Goal: Check status: Check status

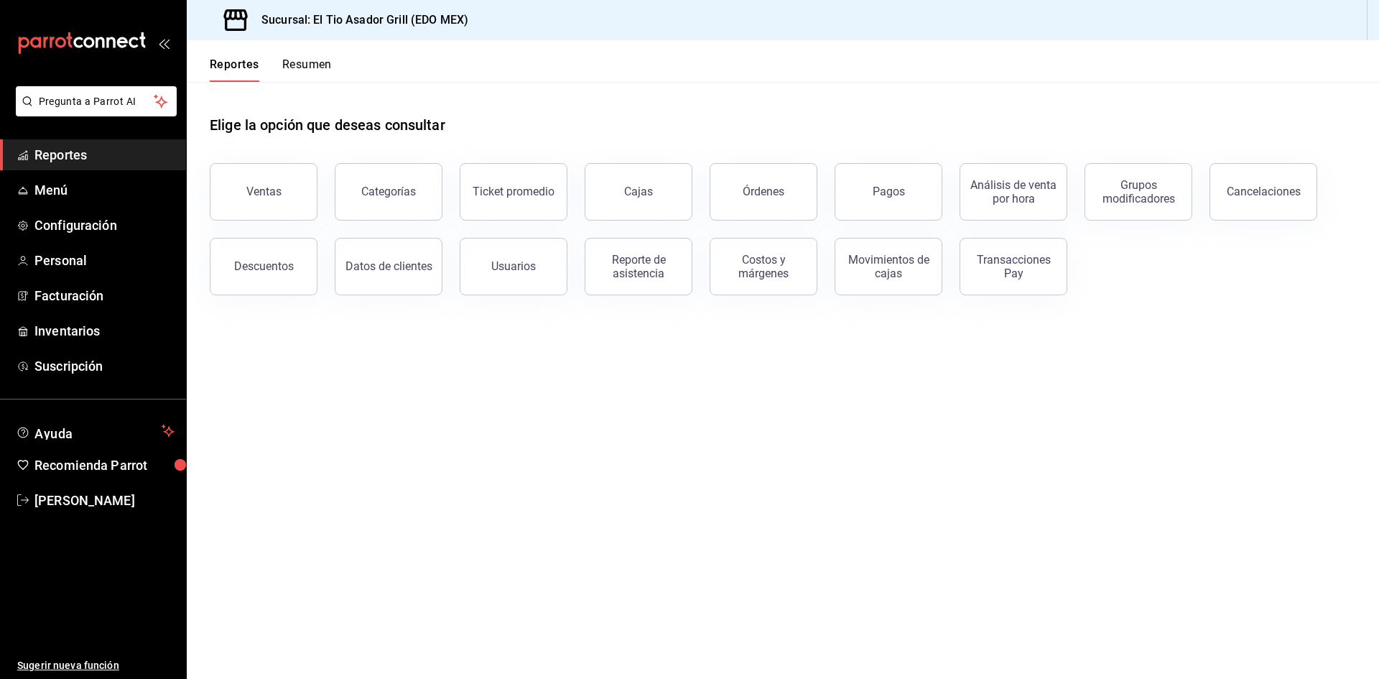
click at [694, 190] on div "Órdenes" at bounding box center [754, 183] width 125 height 75
click at [663, 197] on button "Cajas" at bounding box center [639, 191] width 108 height 57
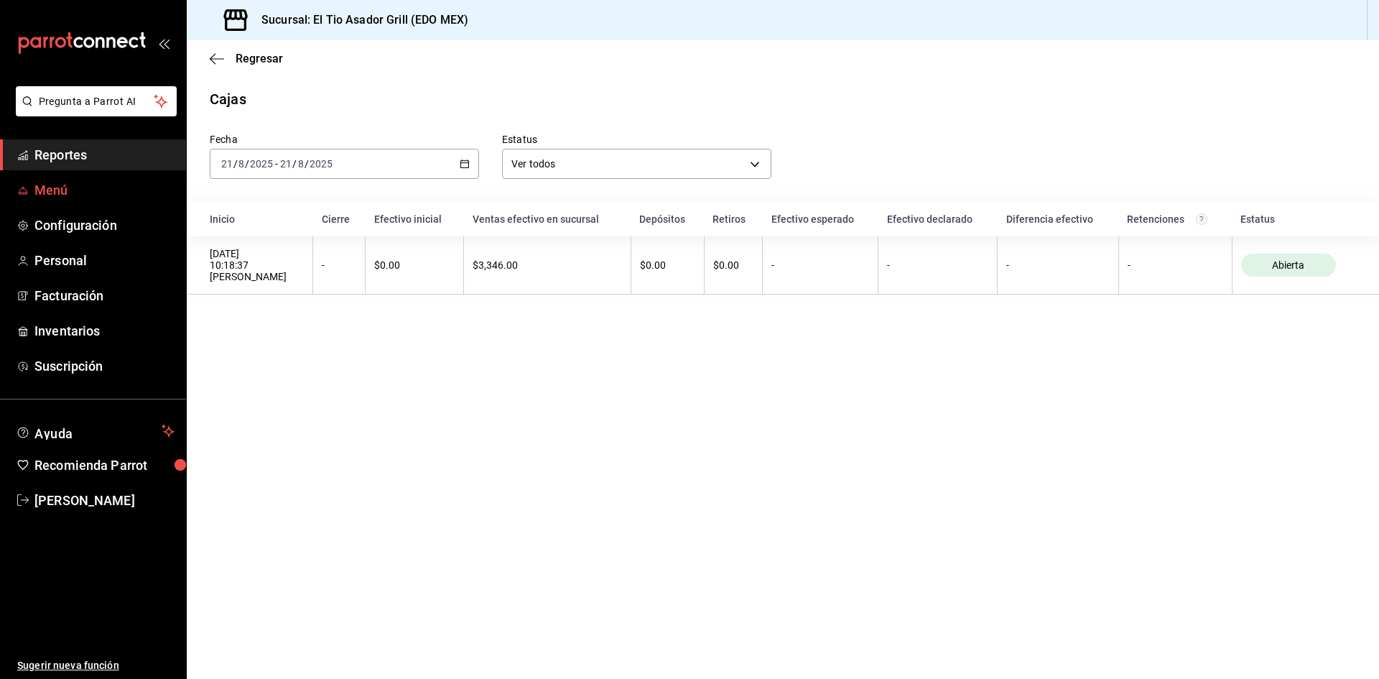
click at [22, 182] on span "mailbox folders" at bounding box center [22, 190] width 11 height 17
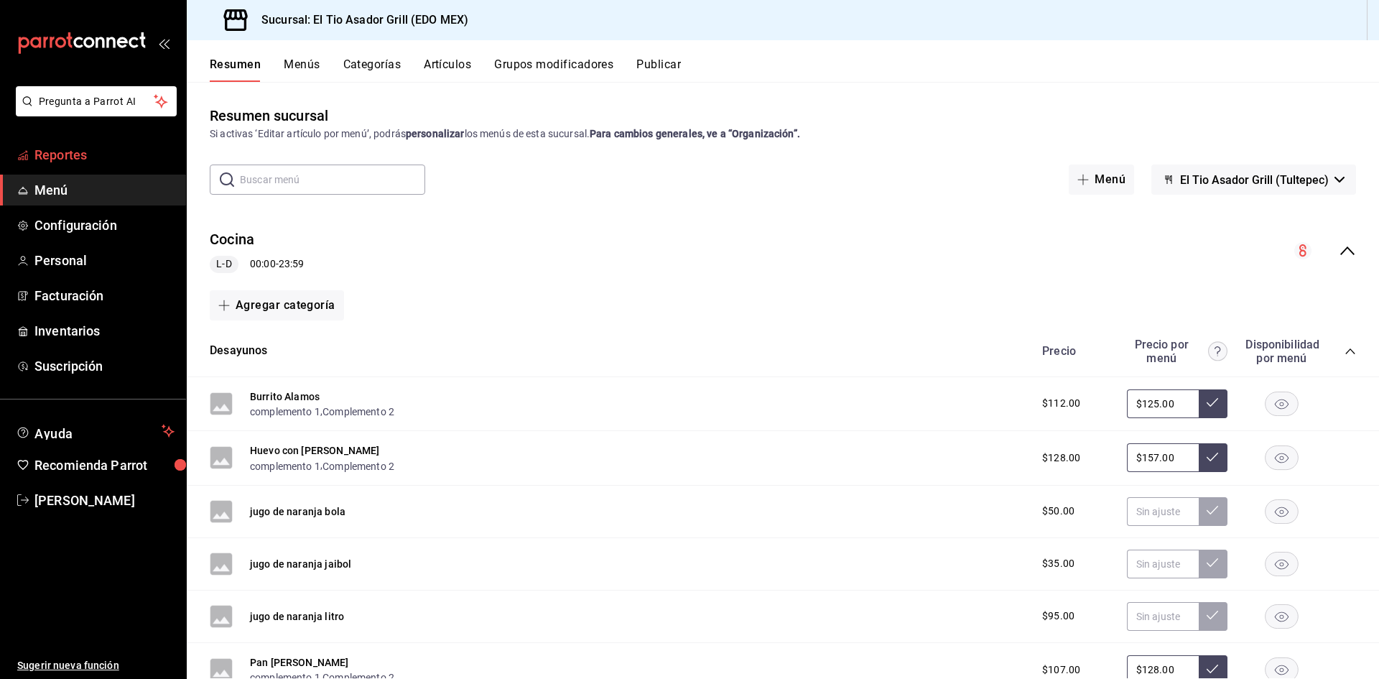
click at [98, 151] on span "Reportes" at bounding box center [104, 154] width 140 height 19
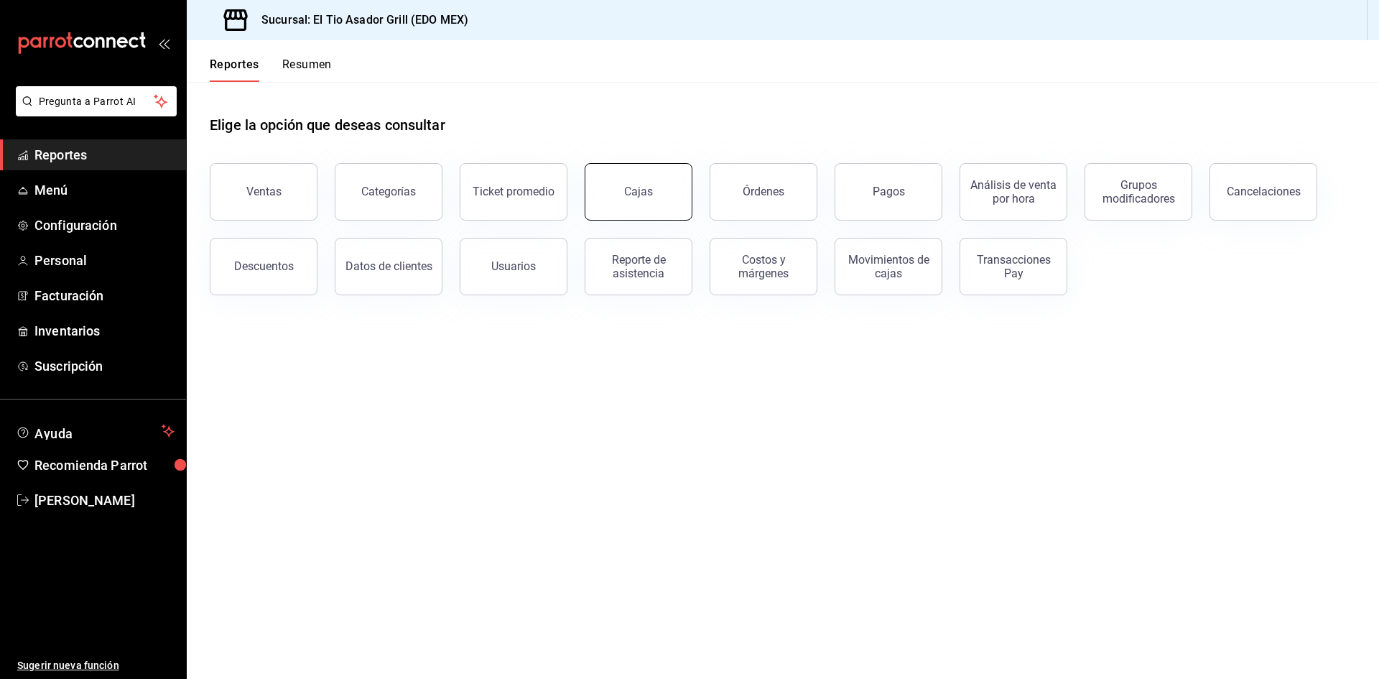
click at [650, 190] on div "Cajas" at bounding box center [638, 192] width 29 height 14
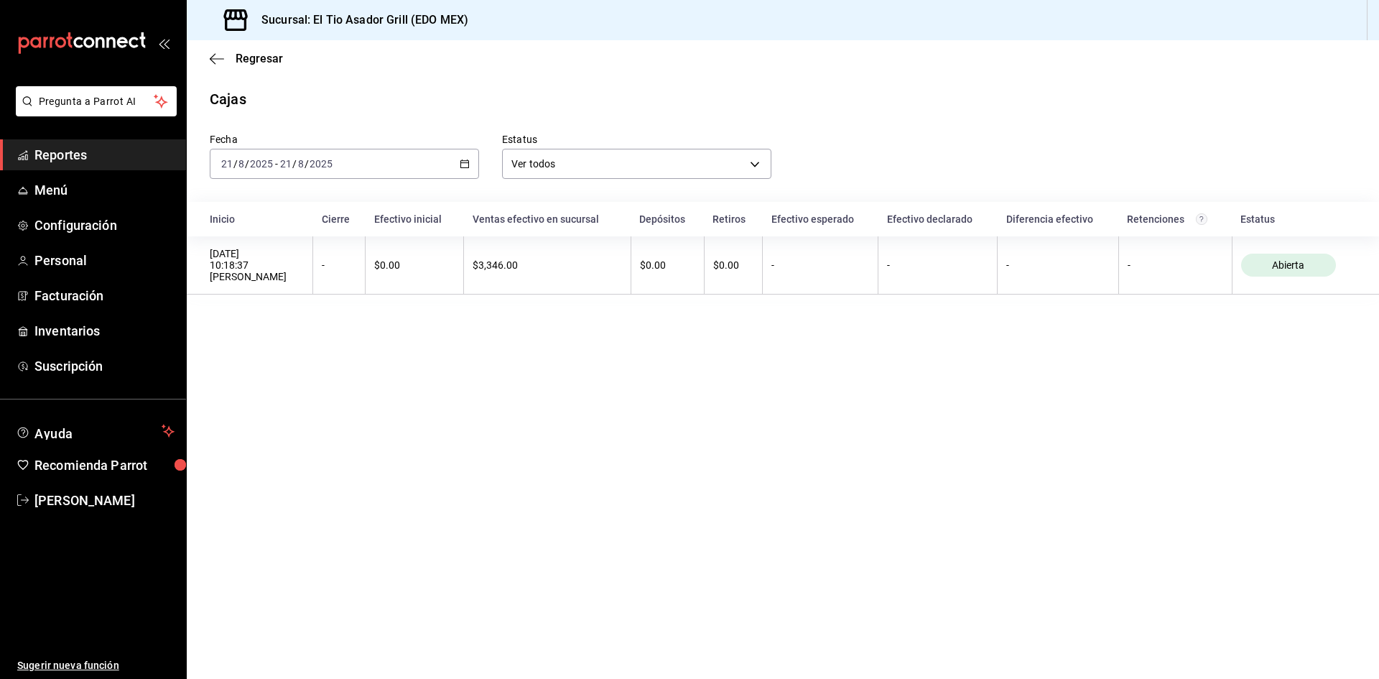
click at [458, 164] on div "[DATE] [DATE] - [DATE] [DATE]" at bounding box center [344, 164] width 269 height 30
click at [289, 256] on li "Semana actual" at bounding box center [277, 272] width 134 height 32
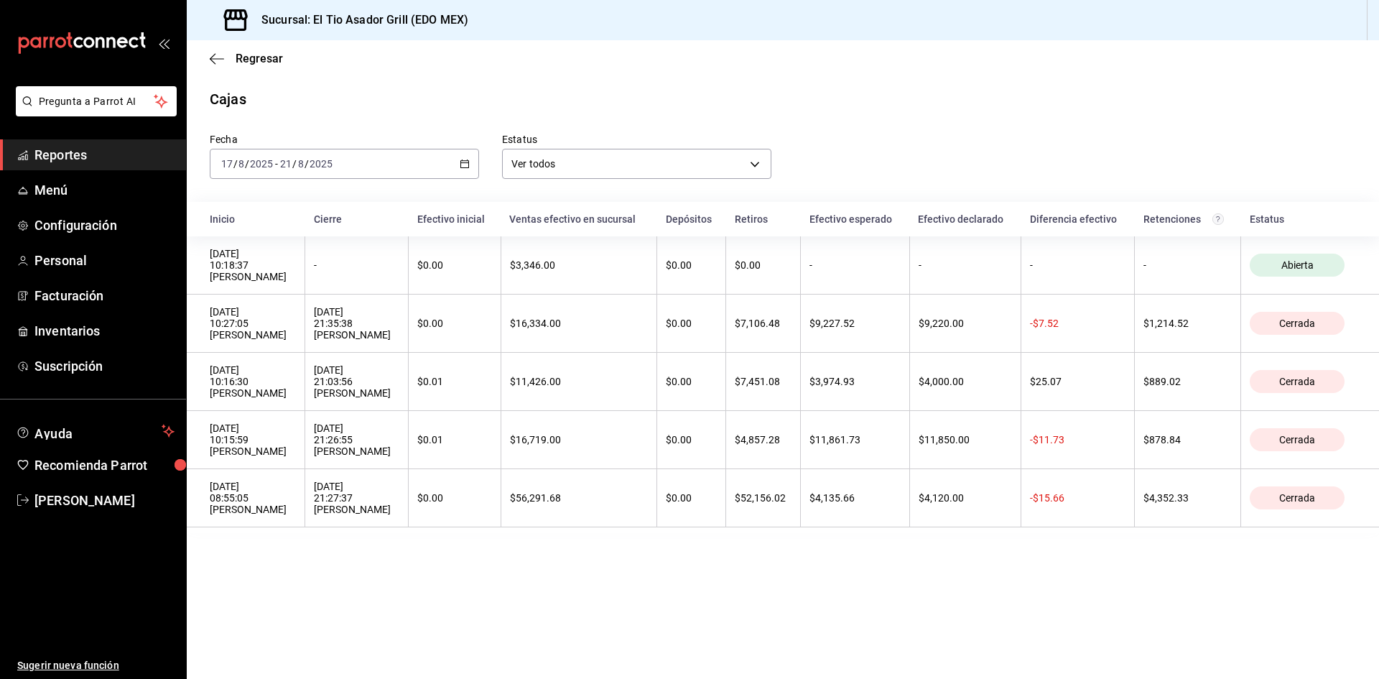
click at [462, 162] on icon "button" at bounding box center [465, 164] width 10 height 10
click at [697, 605] on main "Regresar Cajas Fecha [DATE] [DATE] - [DATE] [DATE] Estatus Ver todos ALL Inicio…" at bounding box center [783, 359] width 1192 height 638
click at [57, 180] on span "Menú" at bounding box center [104, 189] width 140 height 19
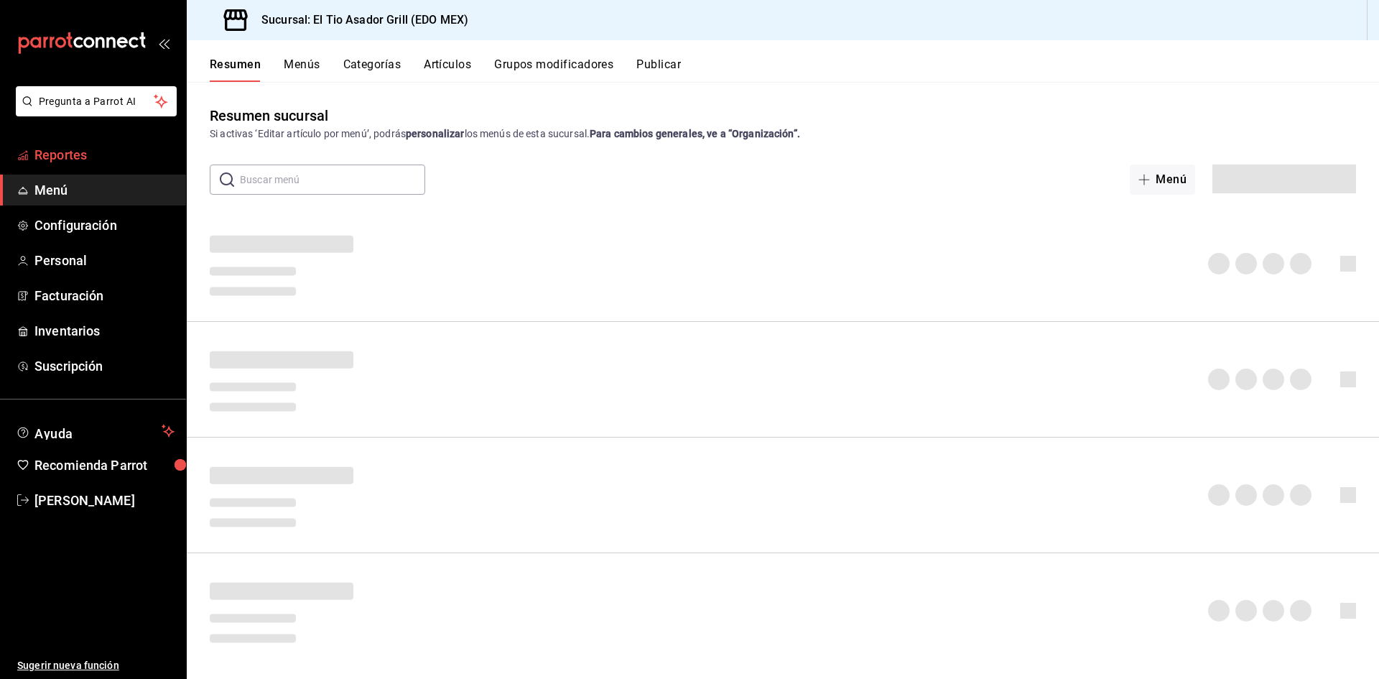
click at [58, 151] on span "Reportes" at bounding box center [104, 154] width 140 height 19
